Goal: Task Accomplishment & Management: Complete application form

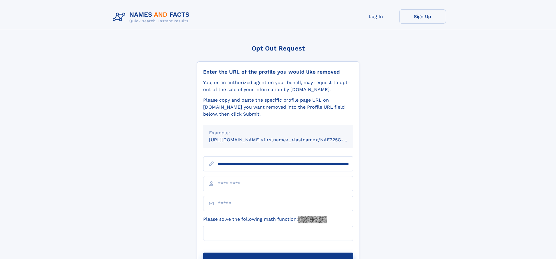
scroll to position [0, 78]
type input "**********"
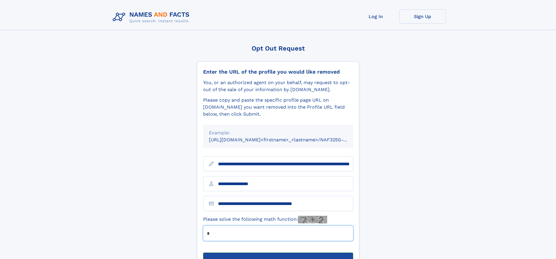
type input "*"
click at [278, 253] on button "Submit Opt Out Request" at bounding box center [278, 262] width 150 height 19
